Goal: Transaction & Acquisition: Purchase product/service

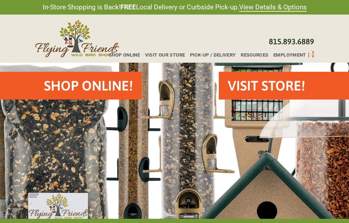
click at [128, 58] on span "Shop Online" at bounding box center [124, 55] width 31 height 5
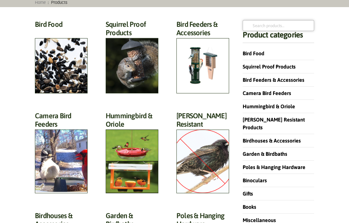
click at [260, 31] on input "Search for:" at bounding box center [278, 25] width 71 height 11
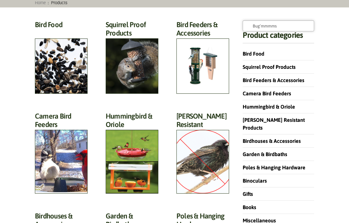
type input "Bug’mmmms"
click button "Search" at bounding box center [0, 0] width 0 height 0
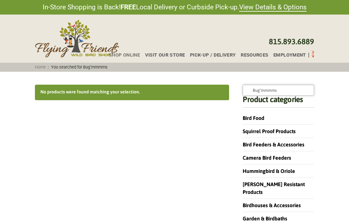
click at [272, 96] on input "Bug’mmmms" at bounding box center [278, 90] width 71 height 11
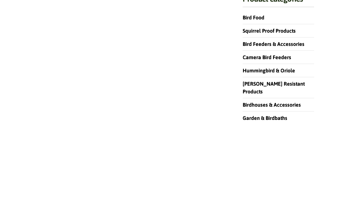
type input "Bug’mms"
click button "Search" at bounding box center [0, 0] width 0 height 0
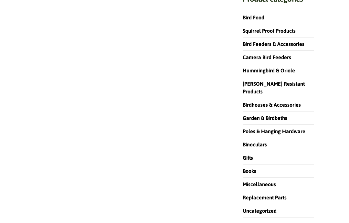
click at [263, 20] on link "Bird Food" at bounding box center [254, 18] width 22 height 6
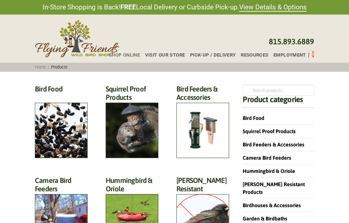
scroll to position [91, 0]
